Goal: Information Seeking & Learning: Learn about a topic

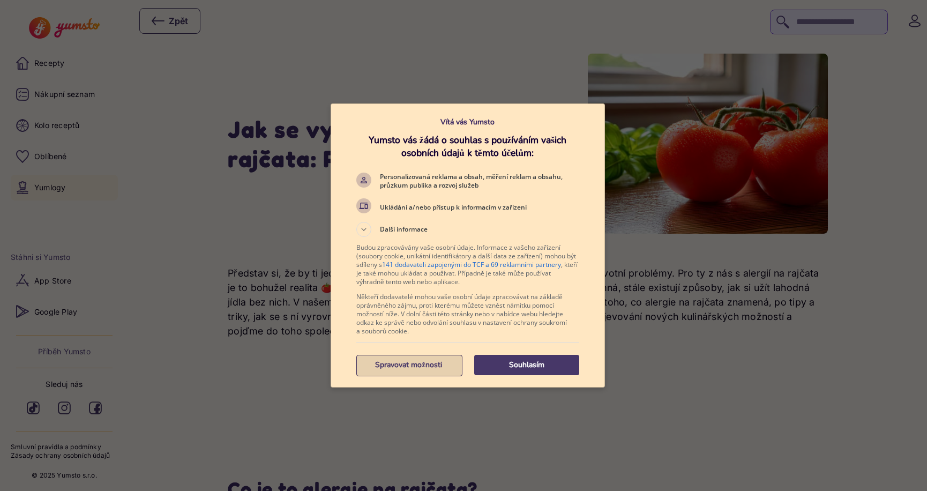
click at [396, 365] on p "Spravovat možnosti" at bounding box center [408, 364] width 105 height 11
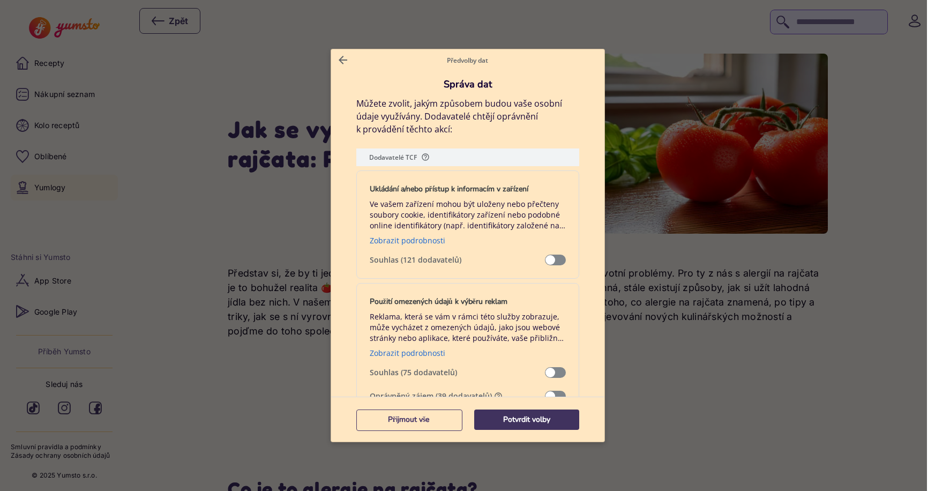
click at [528, 425] on button "Potvrdit volby" at bounding box center [526, 419] width 105 height 20
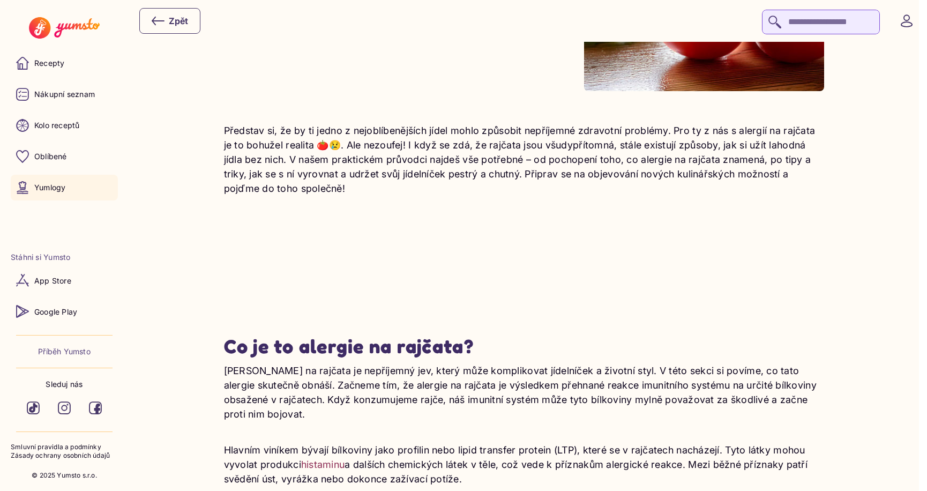
scroll to position [321, 0]
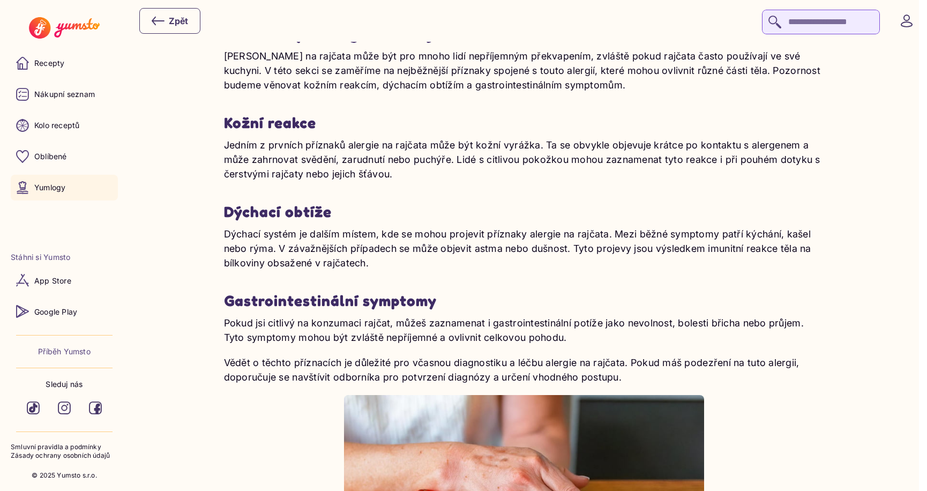
scroll to position [1071, 0]
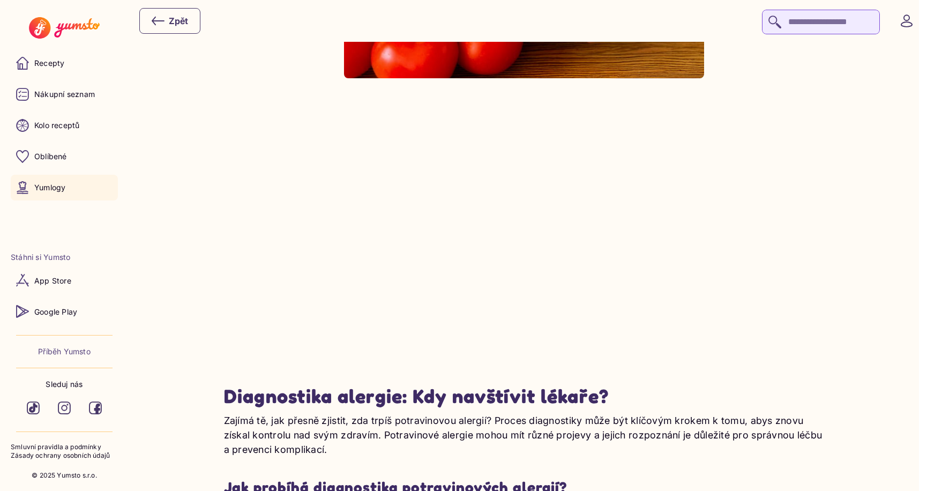
scroll to position [1714, 0]
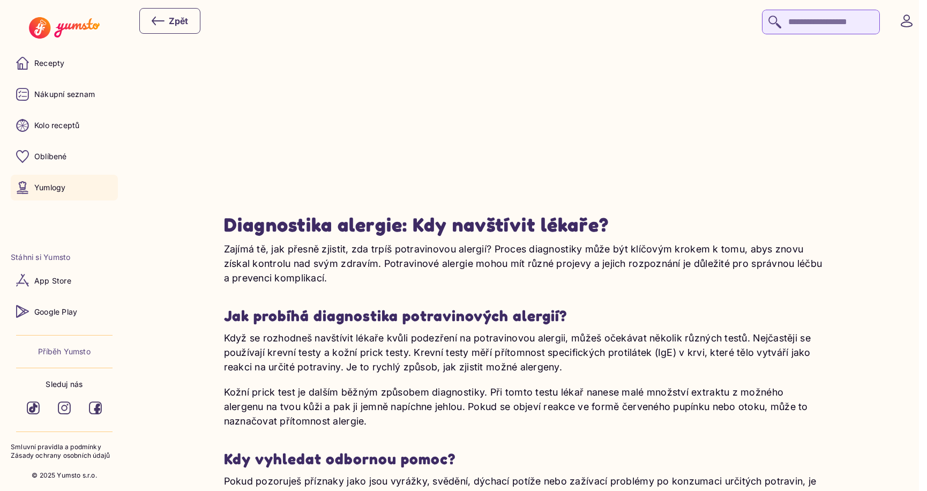
scroll to position [1928, 0]
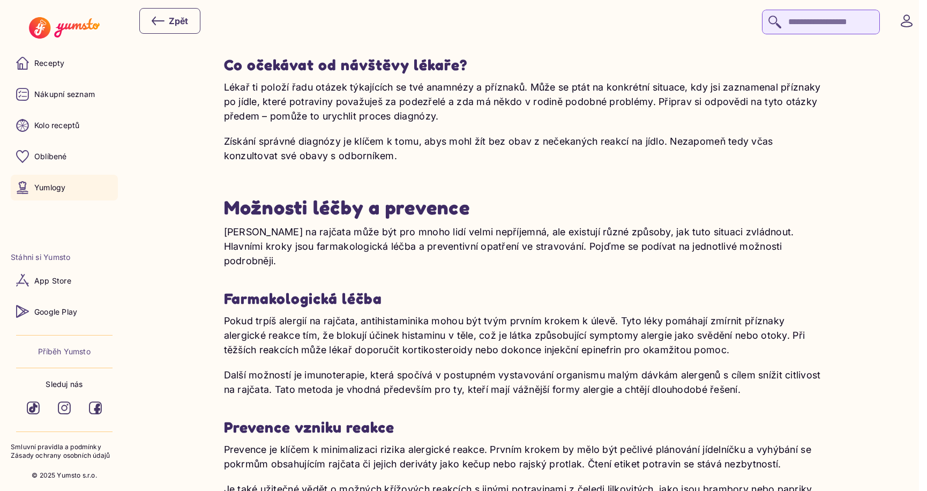
click at [874, 285] on div "Jak se vyrovnat s alergií na rajčata: Praktický průvodce Představ si, že by ti …" at bounding box center [524, 463] width 750 height 5319
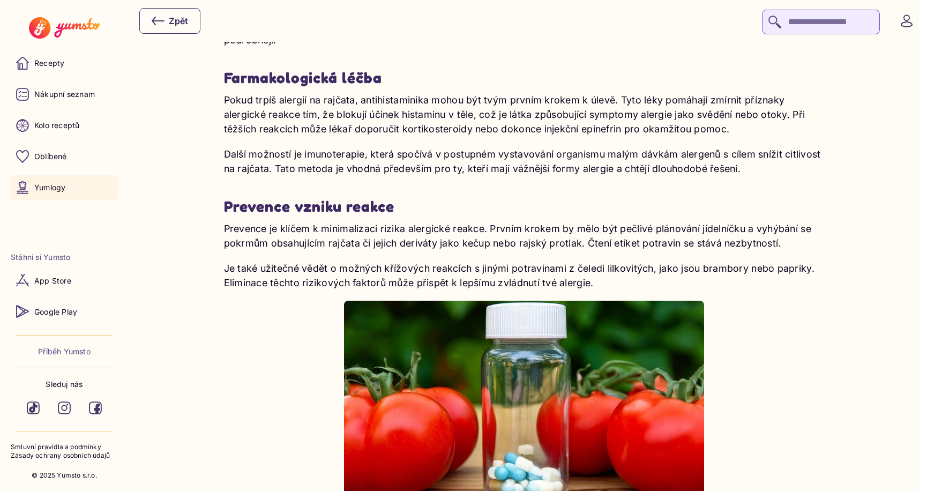
scroll to position [2517, 0]
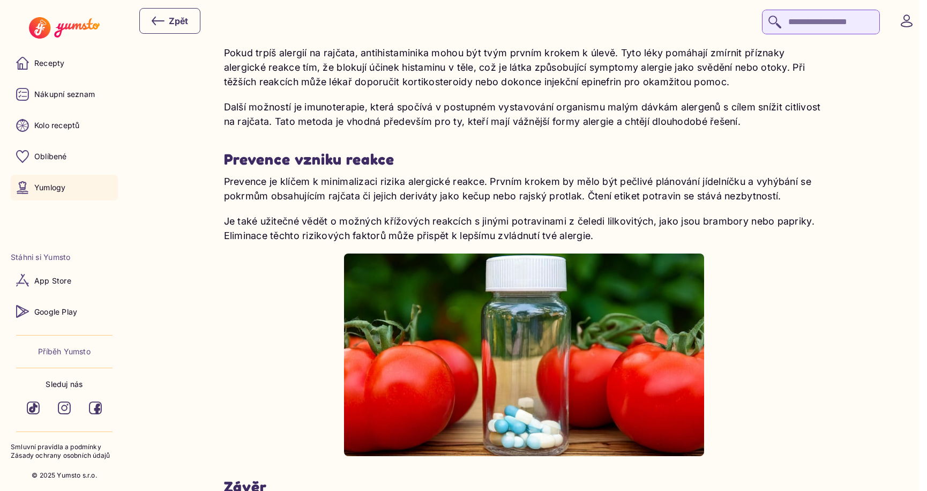
click at [862, 271] on div "Jak se vyrovnat s alergií na rajčata: Praktický průvodce Představ si, že by ti …" at bounding box center [524, 195] width 750 height 5319
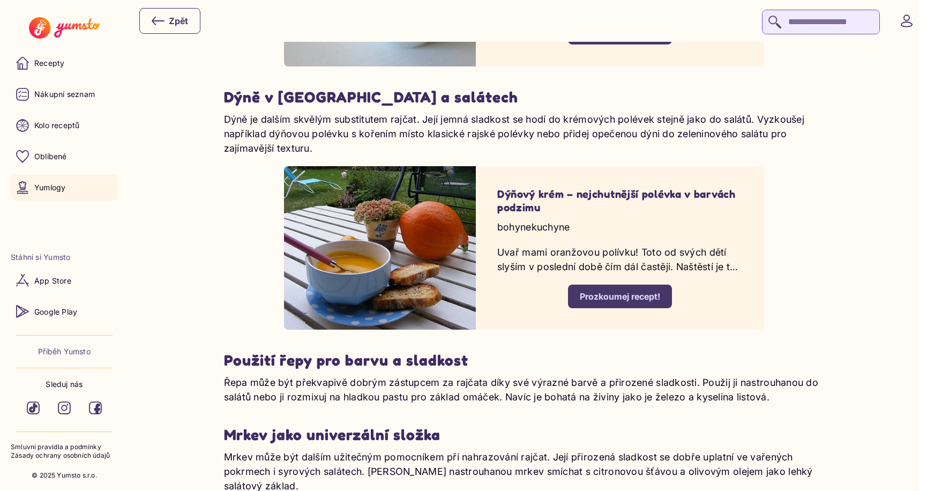
scroll to position [3481, 0]
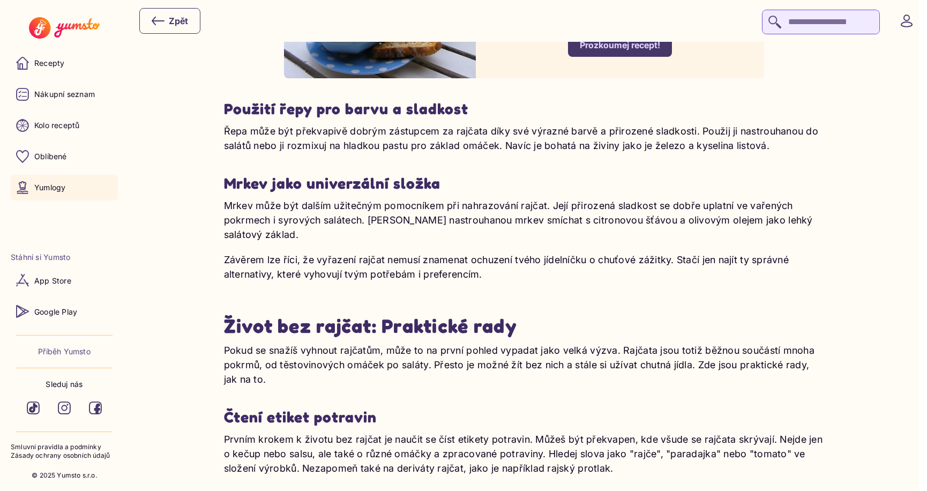
scroll to position [3695, 0]
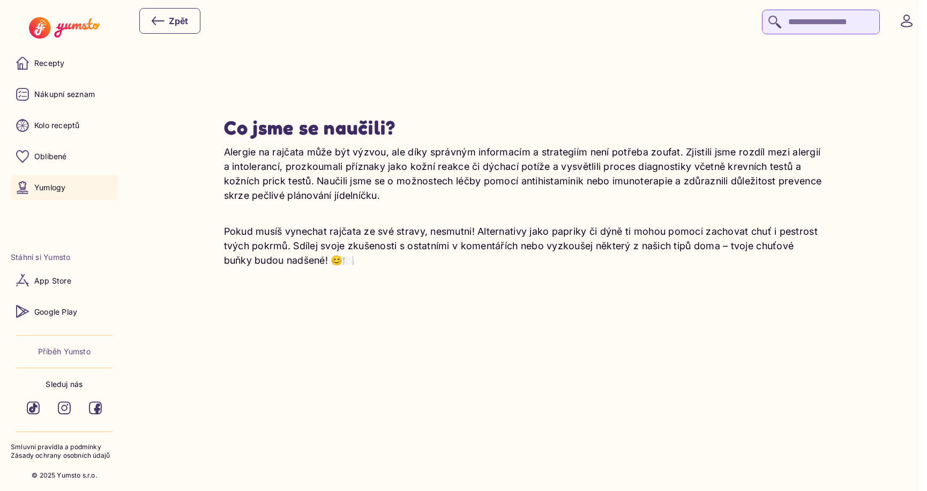
scroll to position [4552, 0]
